Goal: Task Accomplishment & Management: Use online tool/utility

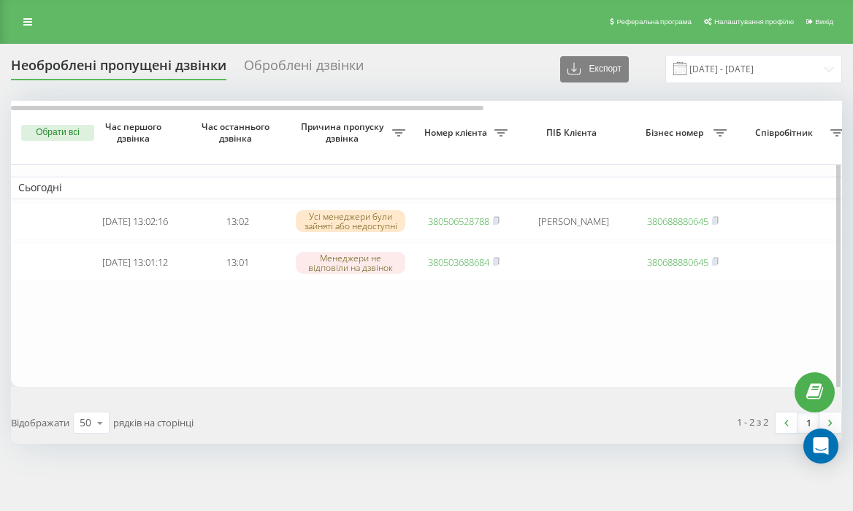
click at [507, 335] on table "Сьогодні 2025-09-22 13:02:16 13:02 Усі менеджери були зайняті або недоступні 38…" at bounding box center [741, 244] width 1461 height 286
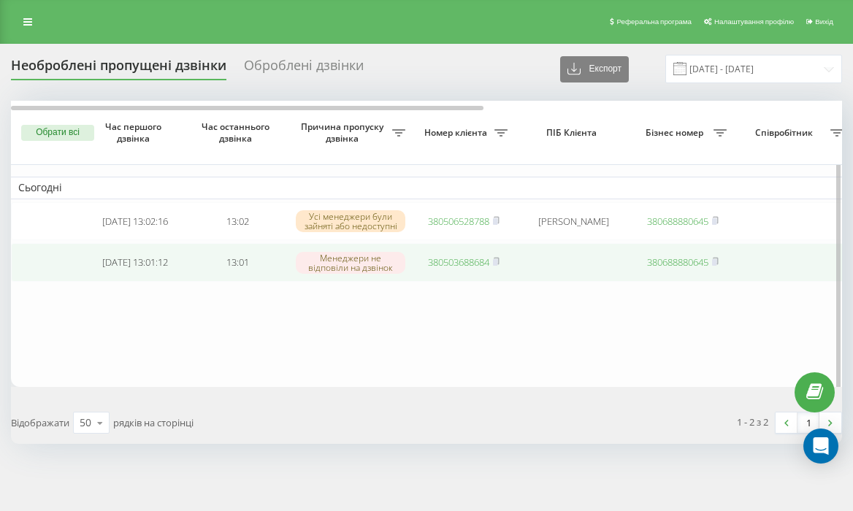
click at [454, 261] on link "380503688684" at bounding box center [458, 262] width 61 height 13
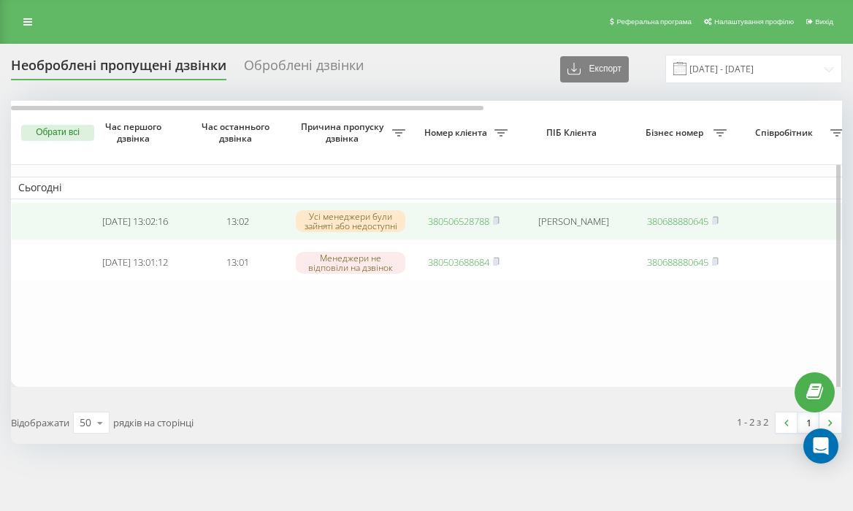
click at [476, 221] on link "380506528788" at bounding box center [458, 221] width 61 height 13
click at [448, 219] on link "380933899055" at bounding box center [458, 221] width 61 height 13
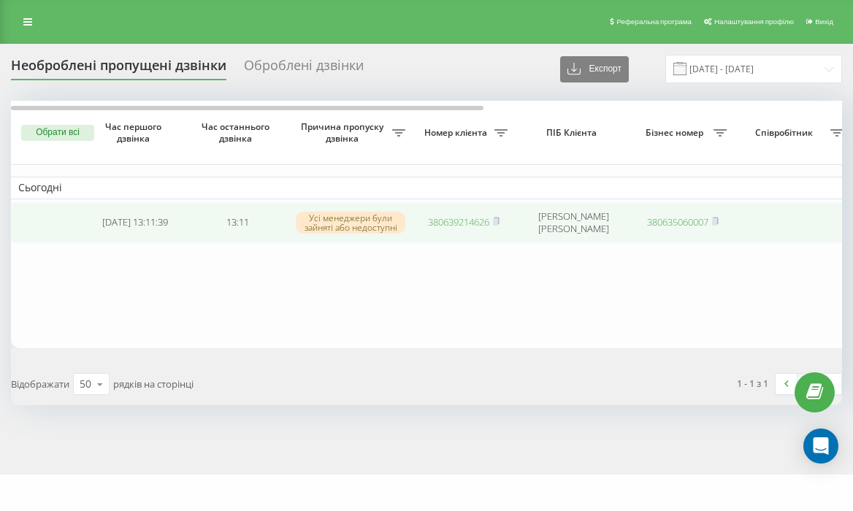
click at [443, 219] on link "380639214626" at bounding box center [458, 222] width 61 height 13
click at [475, 220] on link "380660996579" at bounding box center [458, 221] width 61 height 13
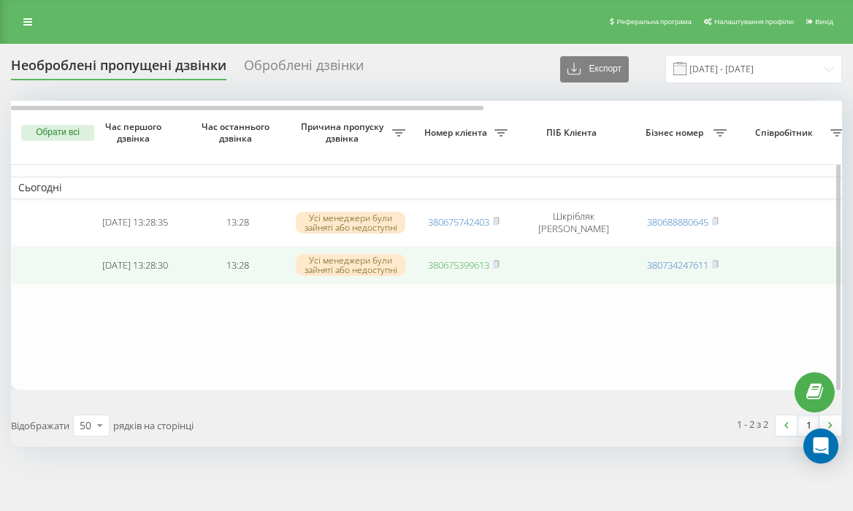
click at [465, 264] on link "380675399613" at bounding box center [458, 265] width 61 height 13
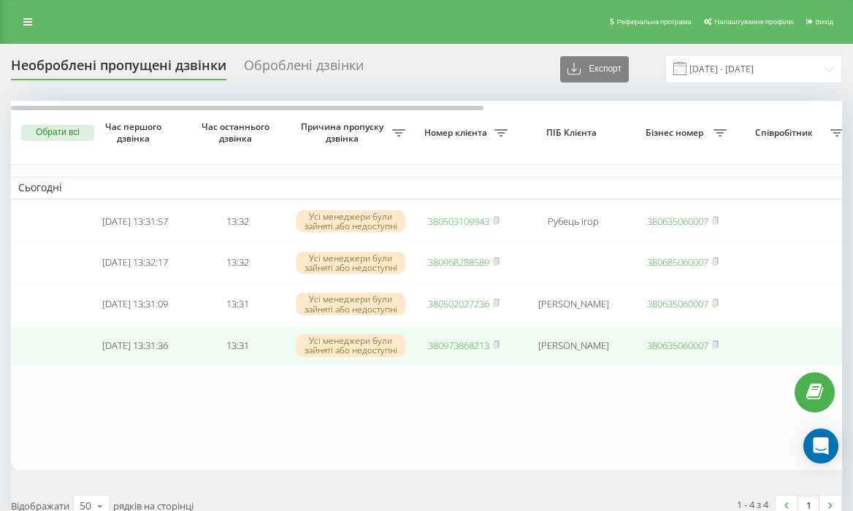
click at [462, 352] on link "380973868213" at bounding box center [458, 345] width 61 height 13
drag, startPoint x: 476, startPoint y: 395, endPoint x: 470, endPoint y: 367, distance: 27.7
click at [471, 370] on table "Сьогодні [DATE] 13:31:57 13:32 Усі менеджери були зайняті або недоступні 380503…" at bounding box center [741, 285] width 1461 height 369
click at [463, 350] on link "380973868213" at bounding box center [458, 345] width 61 height 13
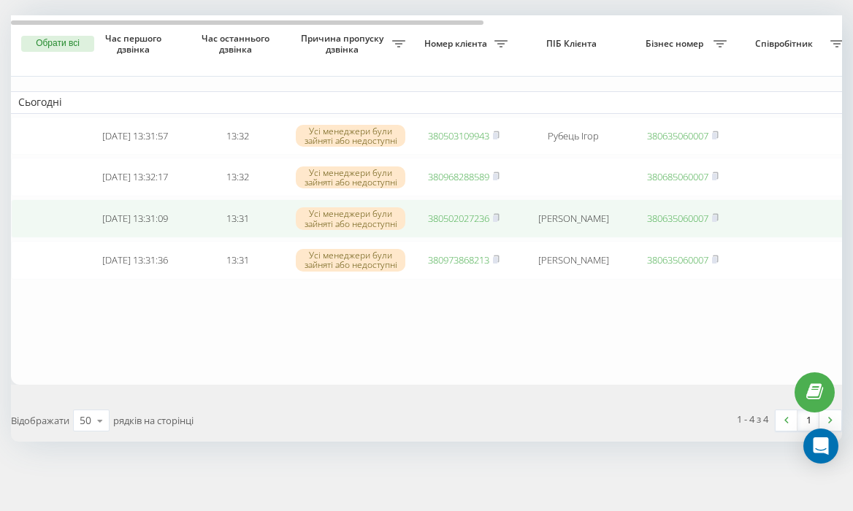
click at [447, 212] on link "380502027236" at bounding box center [458, 218] width 61 height 13
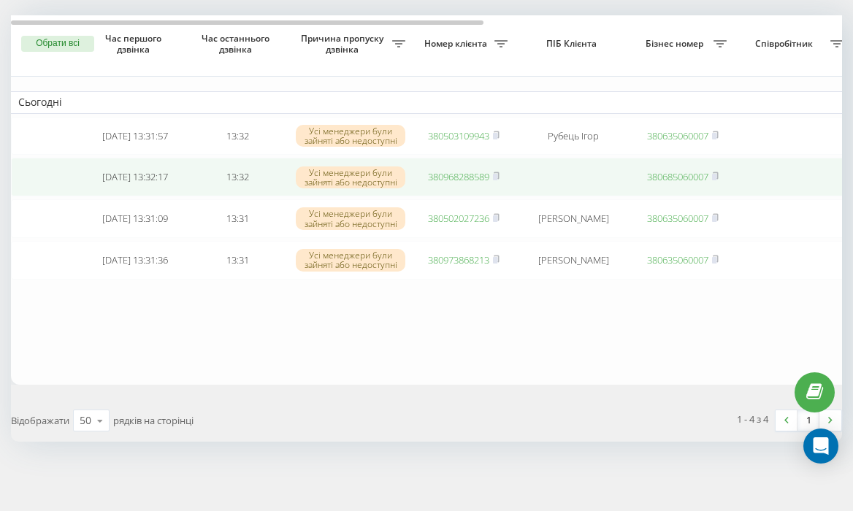
click at [466, 178] on td "380968288589" at bounding box center [464, 177] width 102 height 39
click at [473, 170] on link "380968288589" at bounding box center [458, 176] width 61 height 13
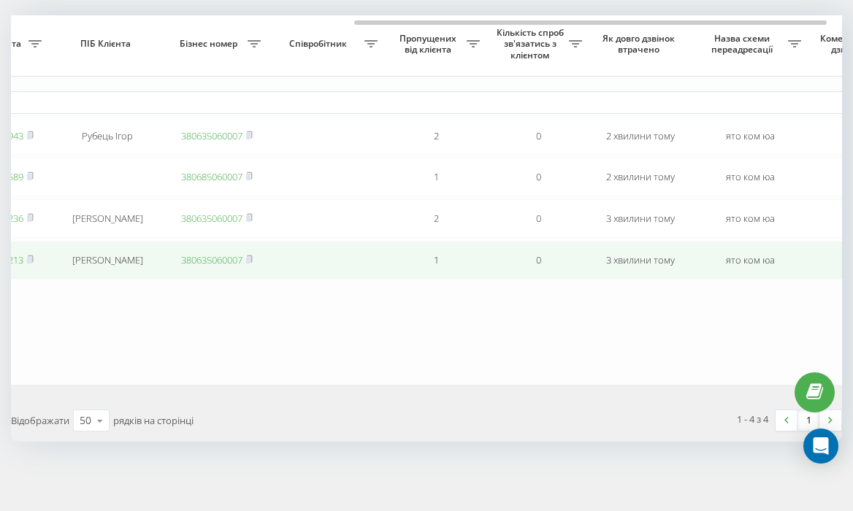
scroll to position [0, 630]
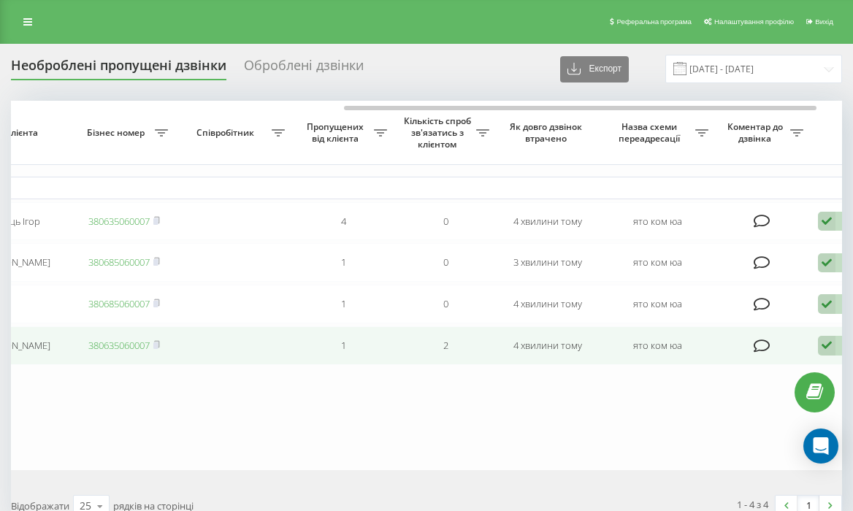
scroll to position [0, 568]
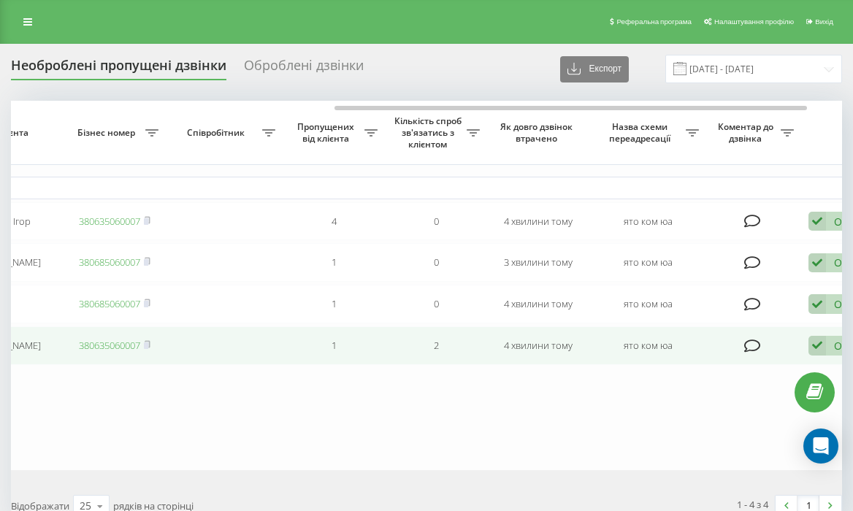
click at [820, 353] on icon at bounding box center [818, 346] width 18 height 20
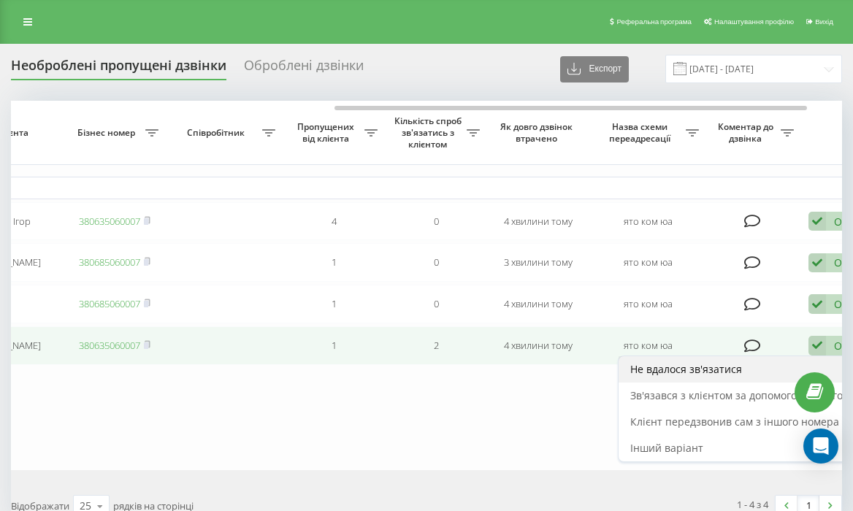
click at [736, 370] on span "Не вдалося зв'язатися" at bounding box center [687, 369] width 112 height 14
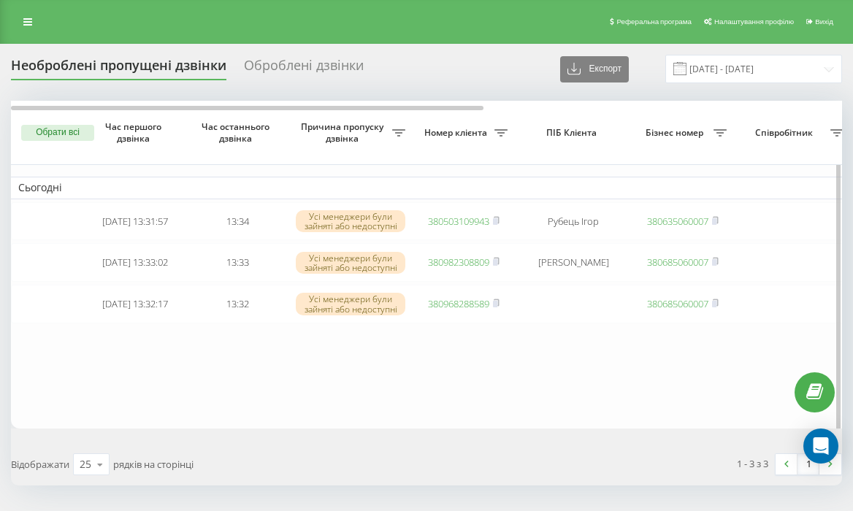
click at [538, 362] on table "Сьогодні 2025-09-22 13:31:57 13:34 Усі менеджери були зайняті або недоступні 38…" at bounding box center [741, 265] width 1461 height 328
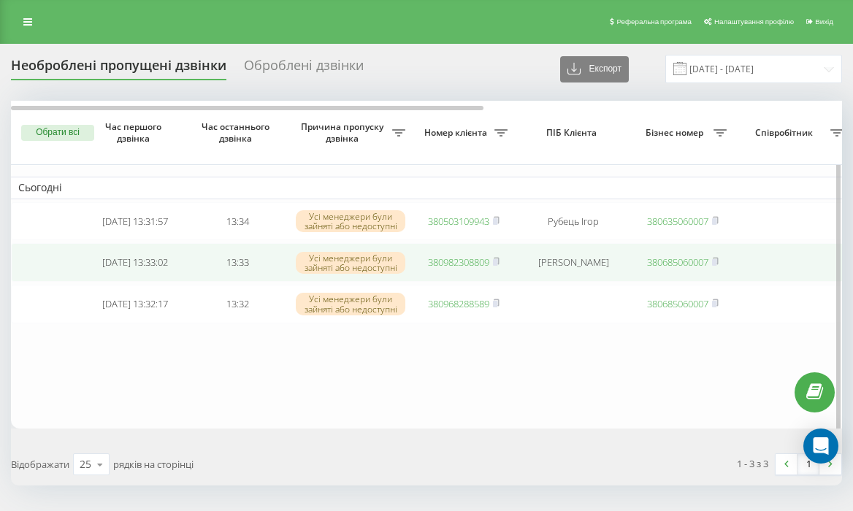
click at [461, 263] on link "380982308809" at bounding box center [458, 262] width 61 height 13
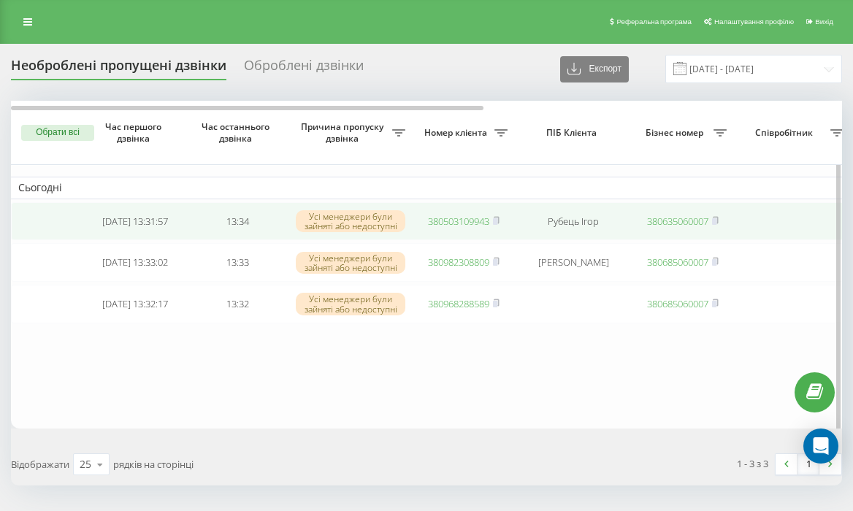
click at [462, 221] on link "380503109943" at bounding box center [458, 221] width 61 height 13
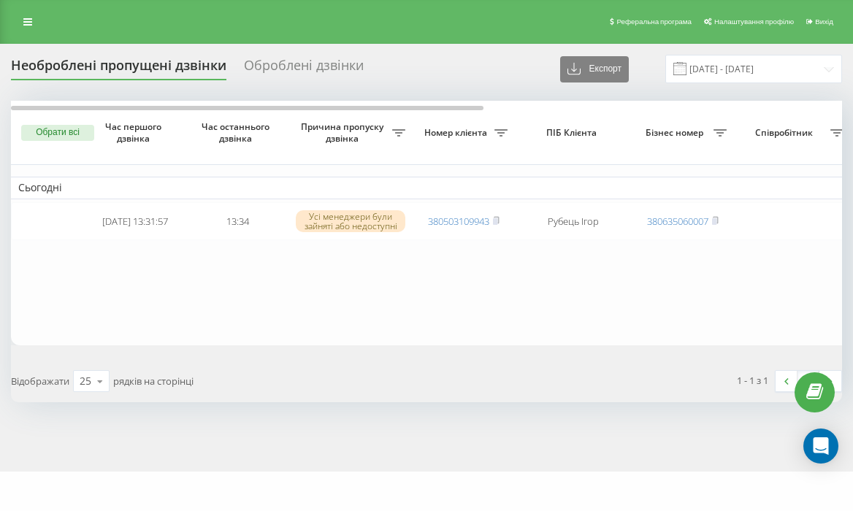
click at [439, 292] on table "Сьогодні 2025-09-22 13:31:57 13:34 Усі менеджери були зайняті або недоступні 38…" at bounding box center [741, 223] width 1461 height 245
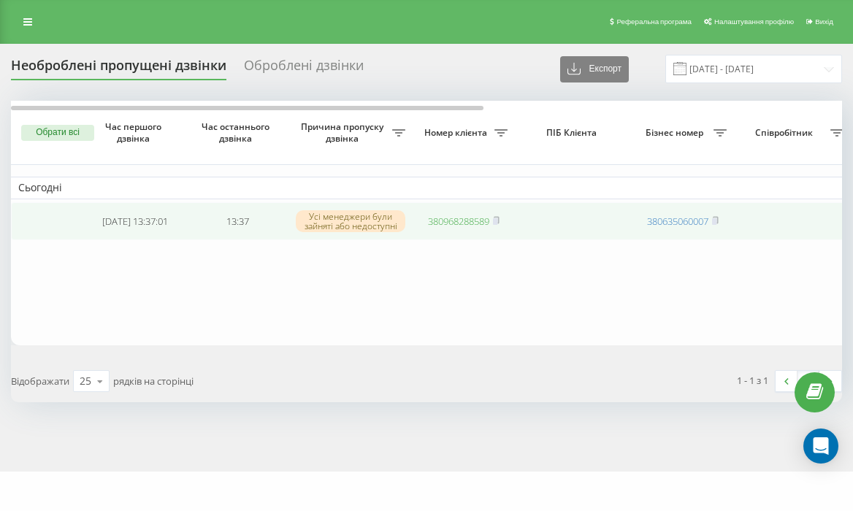
click at [463, 222] on link "380968288589" at bounding box center [458, 221] width 61 height 13
click at [462, 230] on td "380968288589" at bounding box center [464, 221] width 102 height 39
click at [465, 225] on link "380968288589" at bounding box center [458, 221] width 61 height 13
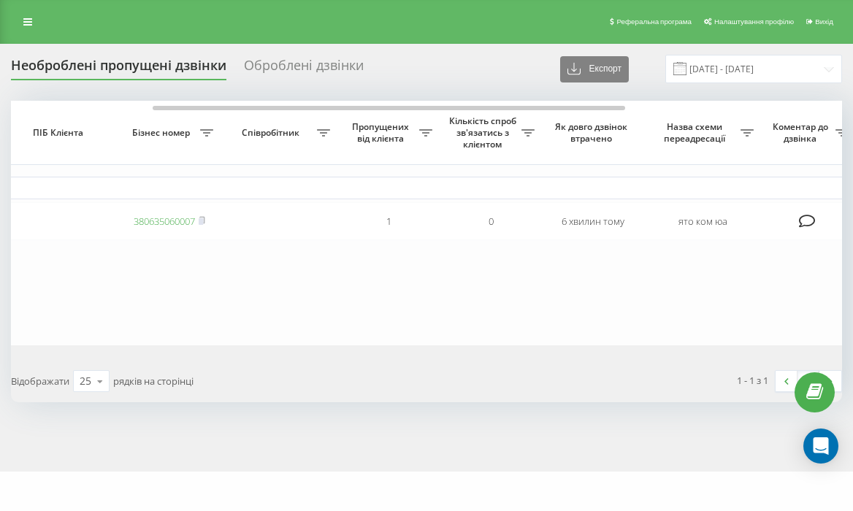
scroll to position [0, 630]
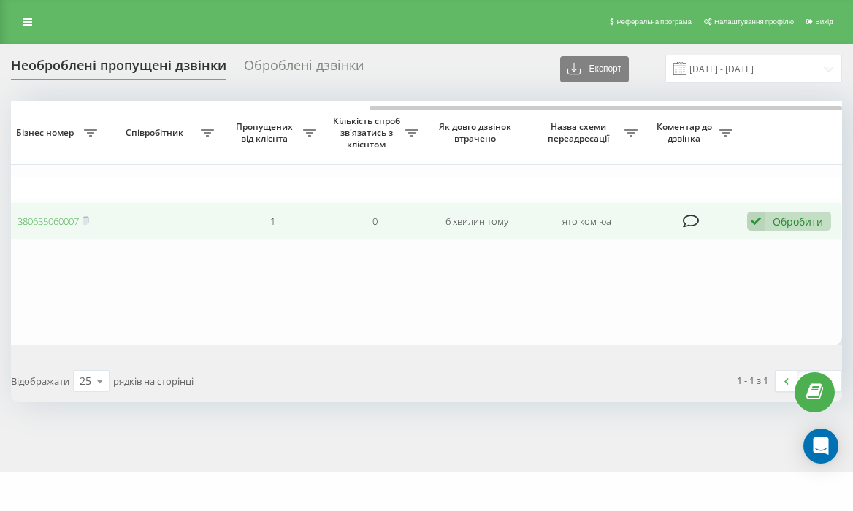
click at [755, 228] on icon at bounding box center [756, 222] width 18 height 20
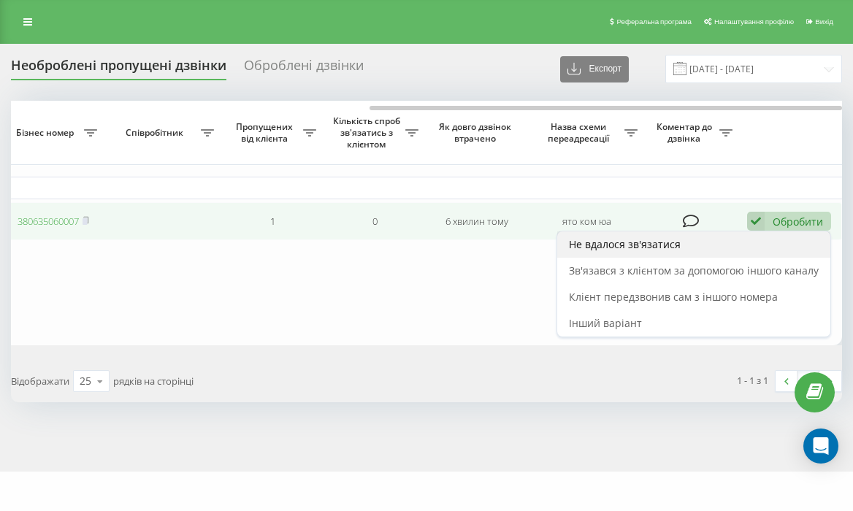
click at [744, 248] on div "Не вдалося зв'язатися" at bounding box center [693, 245] width 273 height 26
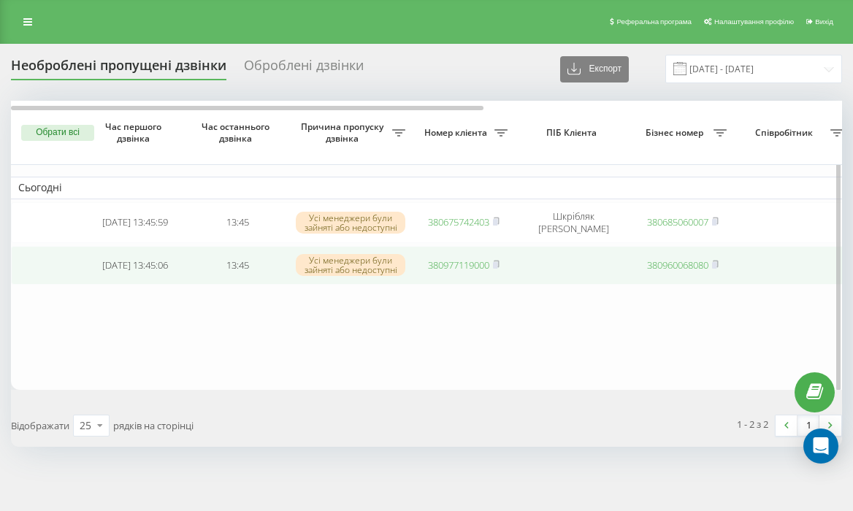
click at [471, 268] on link "380977119000" at bounding box center [458, 265] width 61 height 13
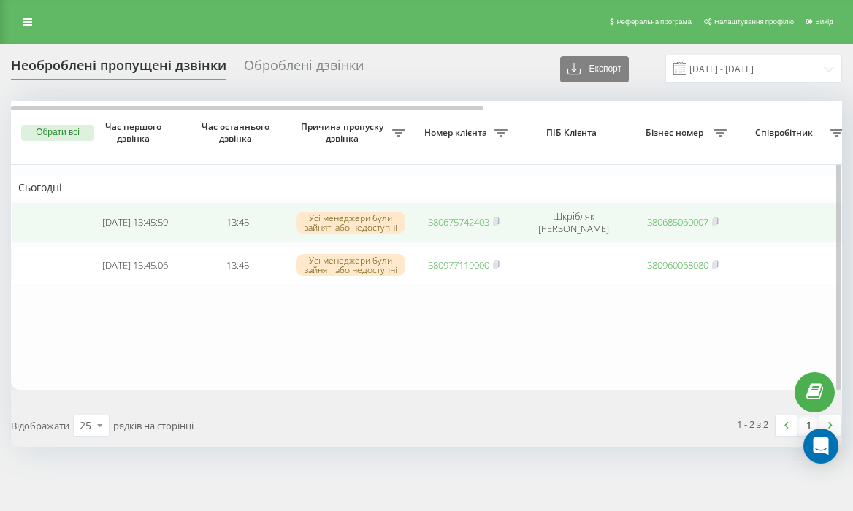
click at [464, 222] on link "380675742403" at bounding box center [458, 222] width 61 height 13
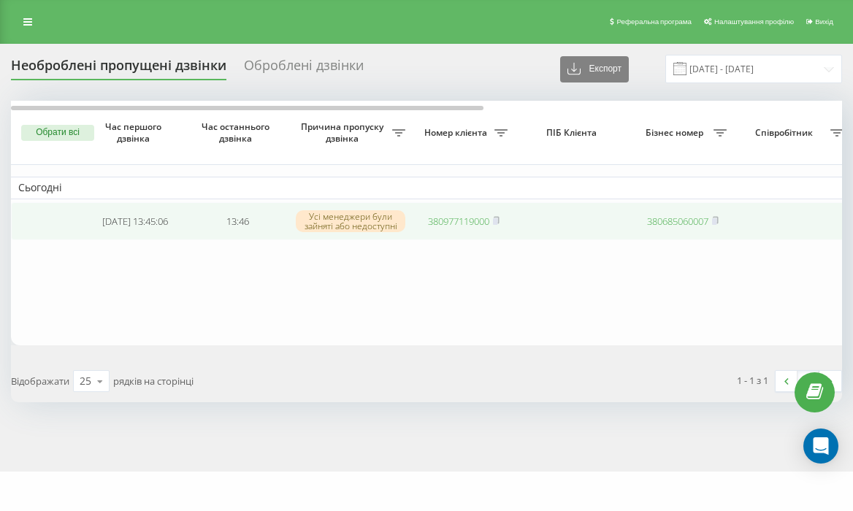
click at [443, 226] on link "380977119000" at bounding box center [458, 221] width 61 height 13
click at [473, 218] on link "380936699879" at bounding box center [458, 221] width 61 height 13
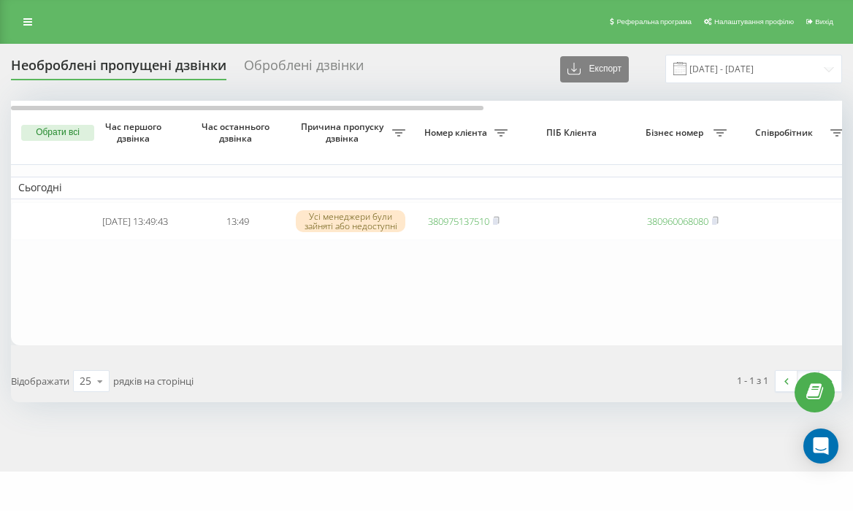
click at [489, 284] on table "Сьогодні [DATE] 13:49:43 13:49 Усі менеджери були зайняті або недоступні 380975…" at bounding box center [741, 223] width 1461 height 245
click at [425, 288] on table "Сьогодні [DATE] 13:49:43 13:49 Усі менеджери були зайняті або недоступні 380975…" at bounding box center [741, 223] width 1461 height 245
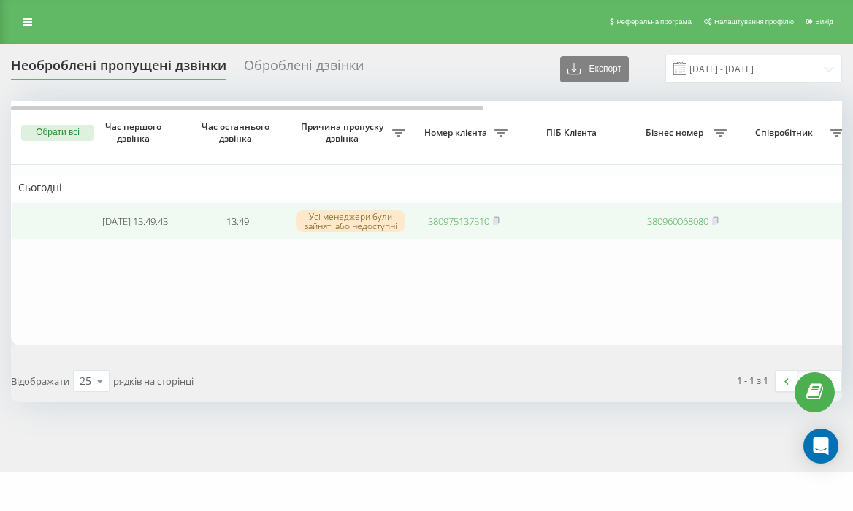
click at [468, 218] on link "380975137510" at bounding box center [458, 221] width 61 height 13
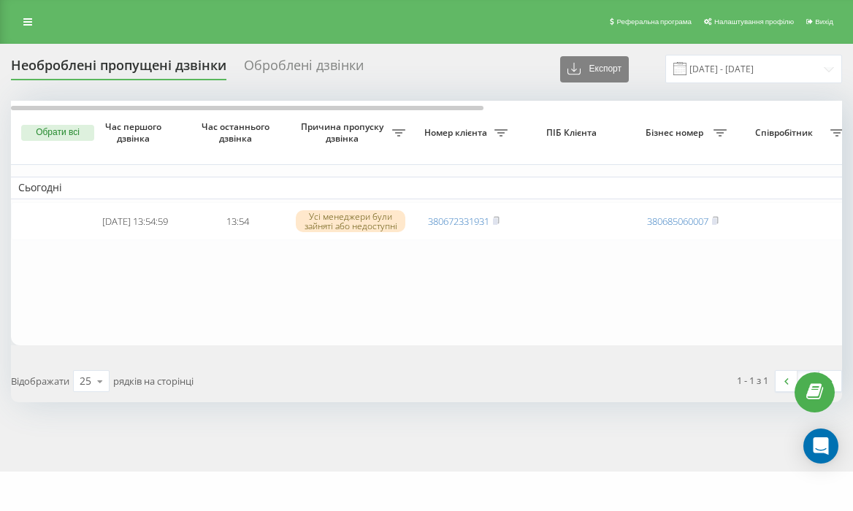
click at [468, 348] on div "Обрати всі Час першого дзвінка Час останнього дзвінка Причина пропуску дзвінка …" at bounding box center [426, 252] width 831 height 302
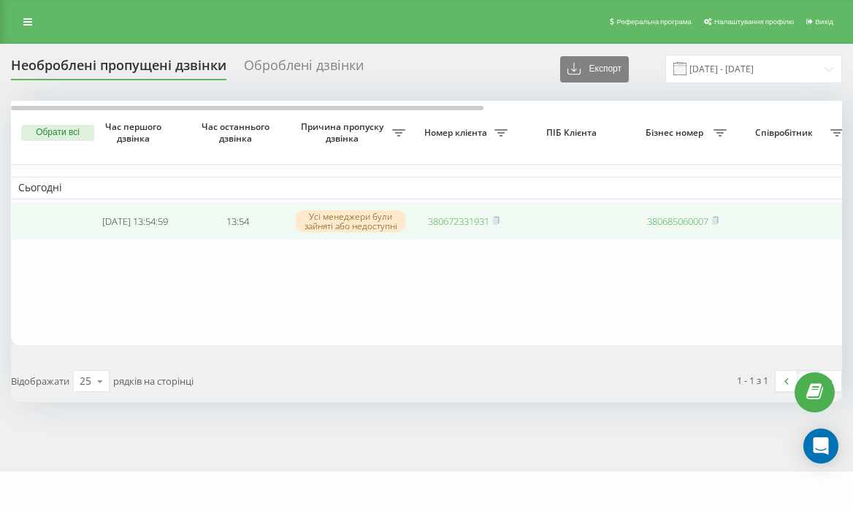
click at [446, 221] on link "380672331931" at bounding box center [458, 221] width 61 height 13
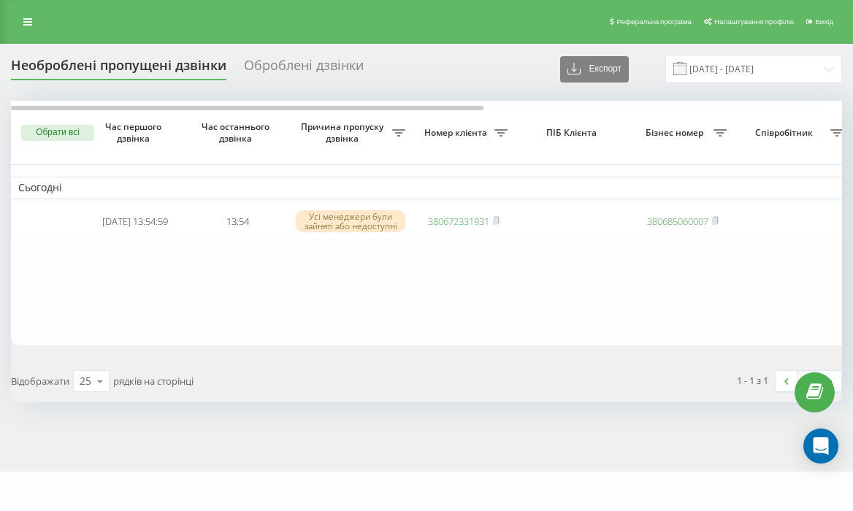
click at [387, 303] on table "Сьогодні [DATE] 13:54:59 13:54 Усі менеджери були зайняті або недоступні 380672…" at bounding box center [741, 223] width 1461 height 245
click at [71, 0] on div "Реферальна програма Налаштування профілю Вихід" at bounding box center [426, 22] width 853 height 44
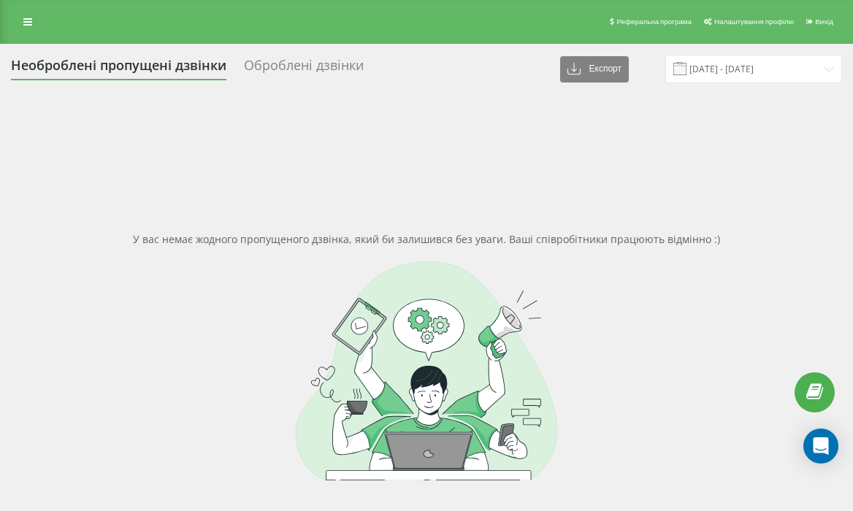
click at [385, 232] on div "У вас немає жодного пропущеного дзвінка, який би залишився без уваги. Ваші спів…" at bounding box center [426, 356] width 831 height 511
